Goal: Book appointment/travel/reservation

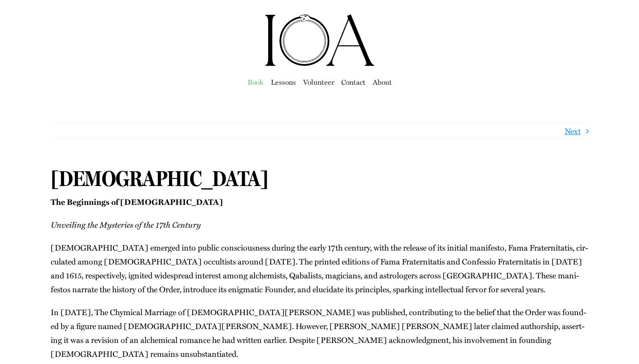
click at [251, 81] on span "Book" at bounding box center [255, 82] width 16 height 13
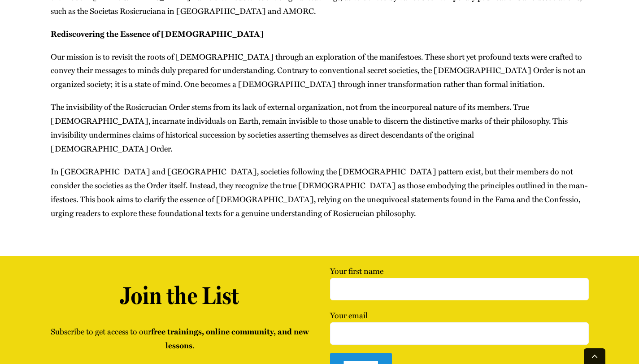
scroll to position [394, 0]
